Goal: Information Seeking & Learning: Learn about a topic

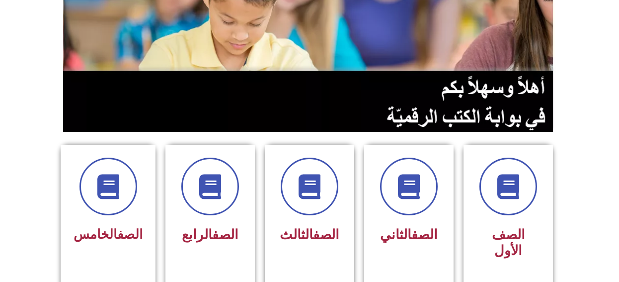
scroll to position [149, 0]
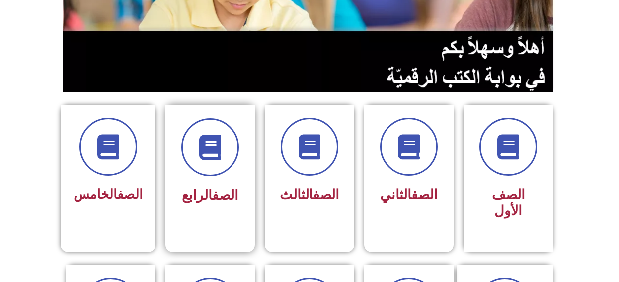
click at [196, 209] on div "الصف الرابع" at bounding box center [209, 171] width 89 height 132
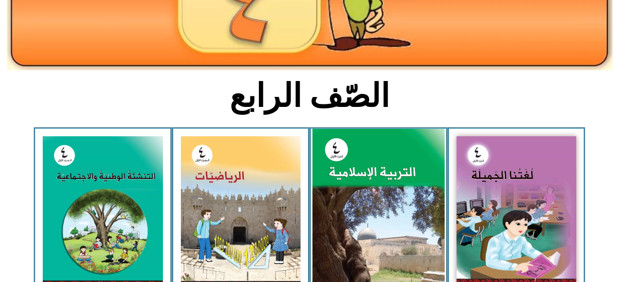
scroll to position [199, 0]
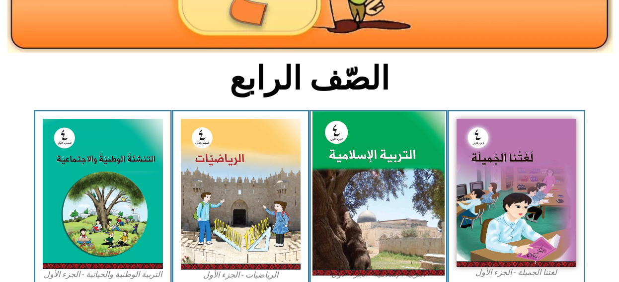
click at [350, 178] on img at bounding box center [379, 193] width 132 height 164
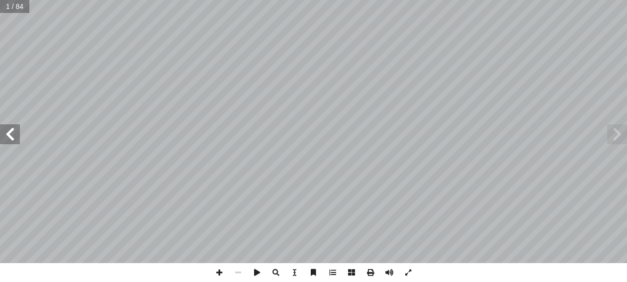
click at [7, 134] on span at bounding box center [10, 134] width 20 height 20
click at [10, 133] on span at bounding box center [10, 134] width 20 height 20
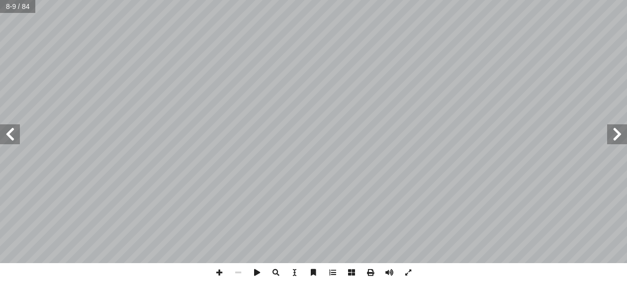
click at [9, 138] on span at bounding box center [10, 134] width 20 height 20
click at [218, 275] on span at bounding box center [219, 272] width 19 height 19
click at [220, 274] on span at bounding box center [219, 272] width 19 height 19
click at [7, 134] on span at bounding box center [10, 134] width 20 height 20
click at [9, 132] on span at bounding box center [10, 134] width 20 height 20
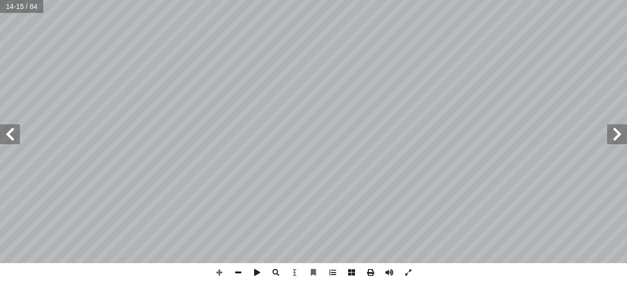
click at [234, 270] on span at bounding box center [238, 272] width 19 height 19
click at [217, 271] on span at bounding box center [219, 272] width 19 height 19
click at [217, 270] on span at bounding box center [219, 272] width 19 height 19
click at [219, 268] on span at bounding box center [219, 272] width 19 height 19
click at [216, 271] on span at bounding box center [219, 272] width 19 height 19
